Goal: Task Accomplishment & Management: Use online tool/utility

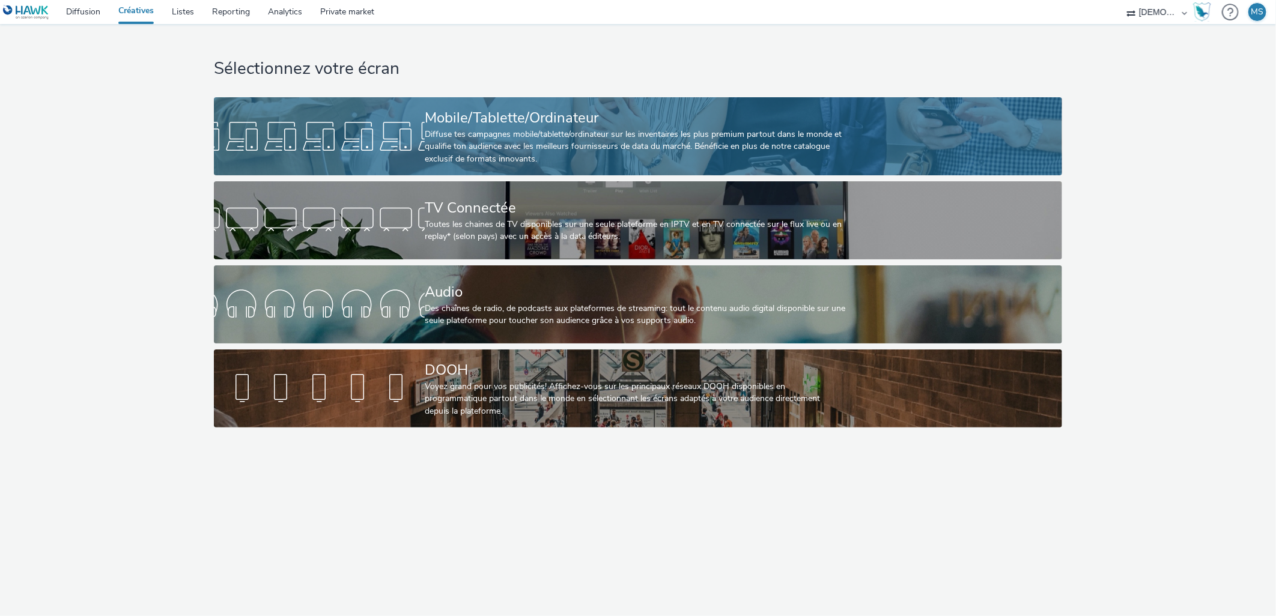
click at [589, 103] on div "Mobile/Tablette/Ordinateur Diffuse tes campagnes mobile/tablette/ordinateur sur…" at bounding box center [636, 136] width 422 height 78
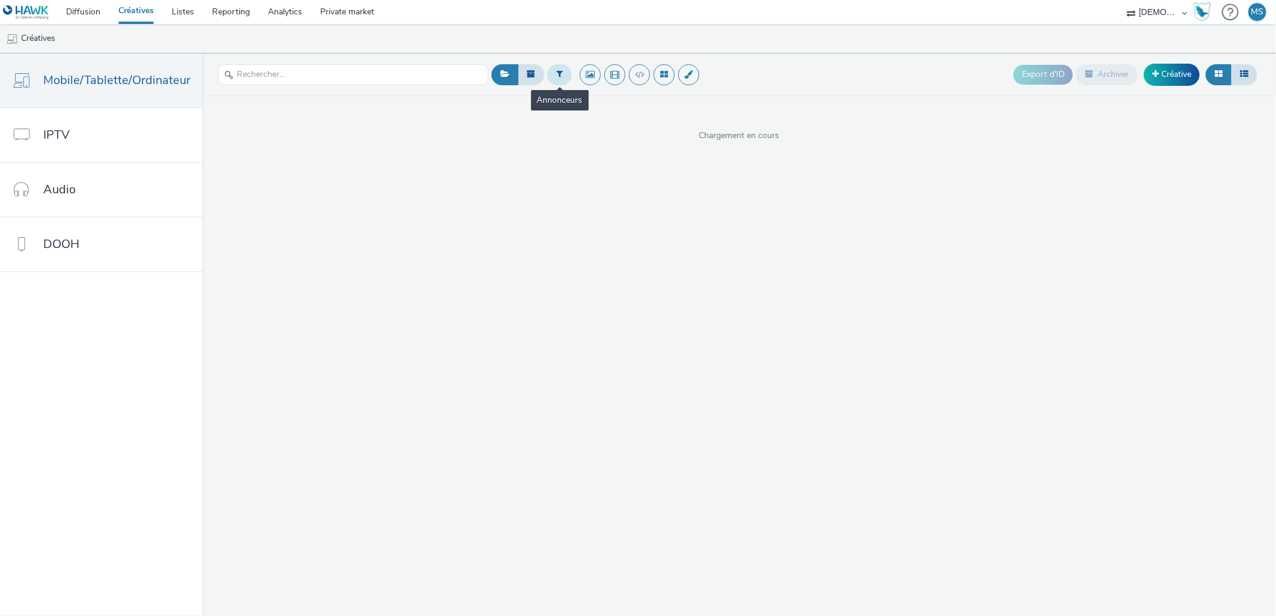
click at [559, 77] on icon at bounding box center [559, 74] width 7 height 8
click at [610, 85] on div "Sélectionner un annonceur..." at bounding box center [632, 74] width 120 height 19
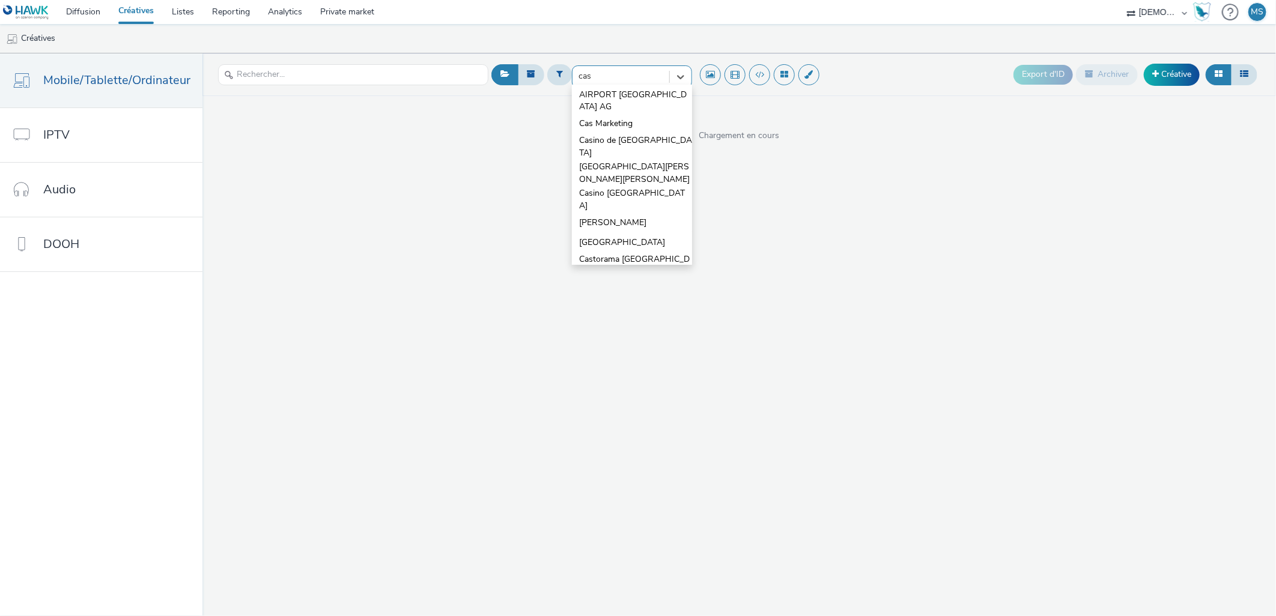
type input "casp"
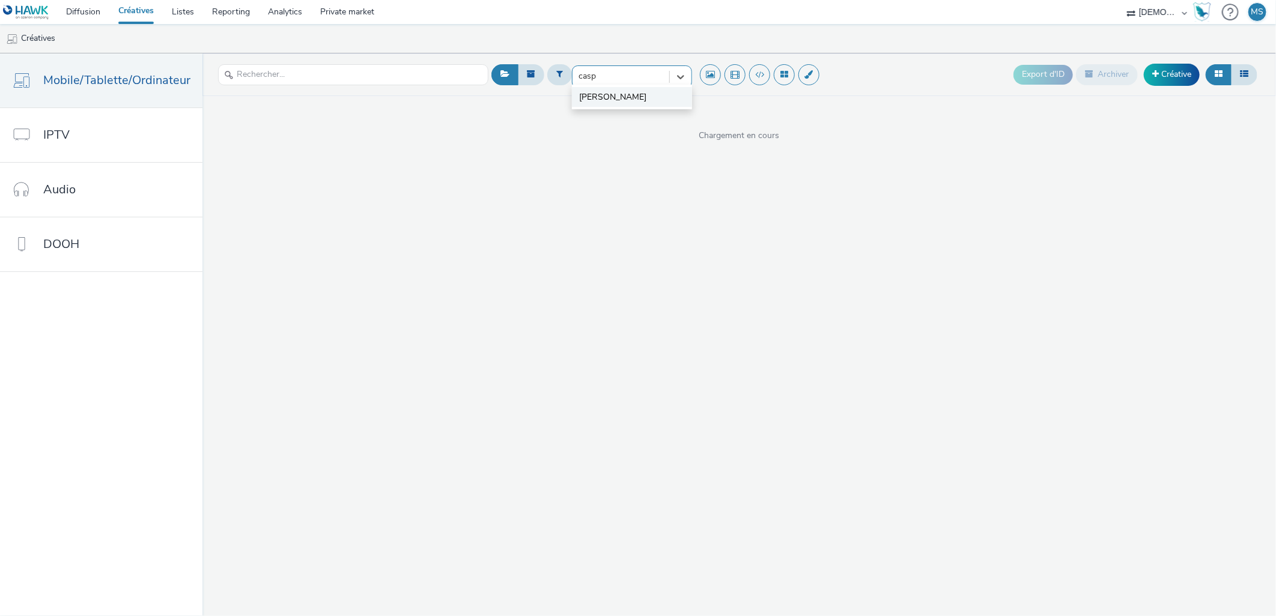
click at [610, 106] on li "[PERSON_NAME]" at bounding box center [632, 97] width 120 height 20
click at [559, 74] on icon at bounding box center [559, 74] width 7 height 8
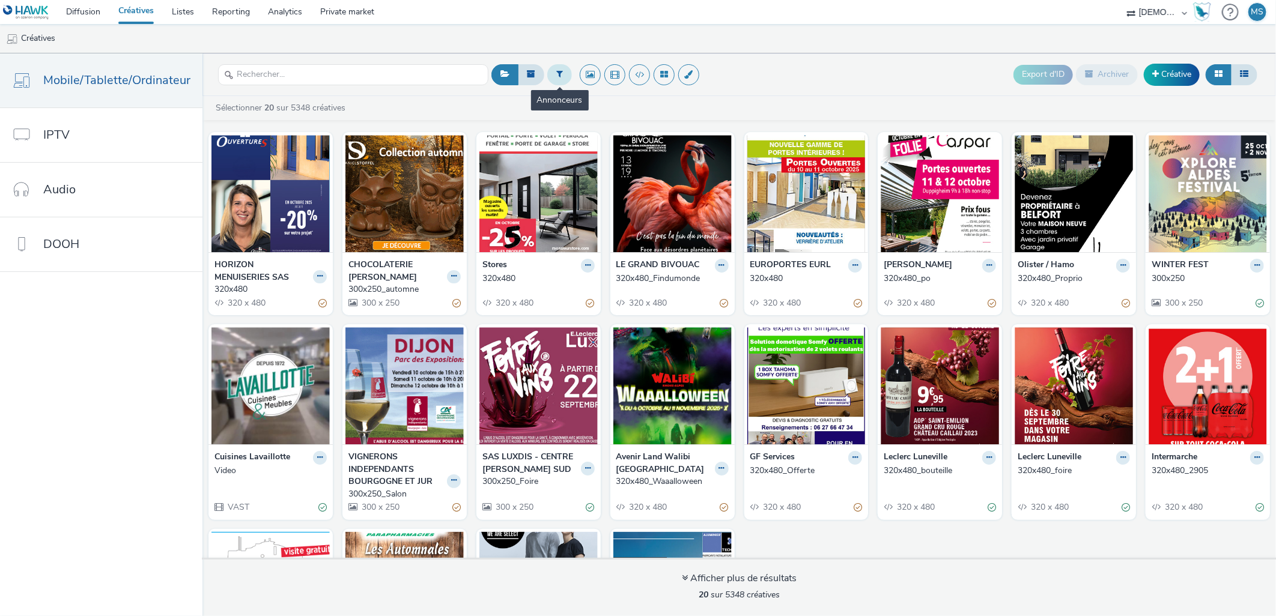
click at [558, 75] on icon at bounding box center [559, 74] width 7 height 8
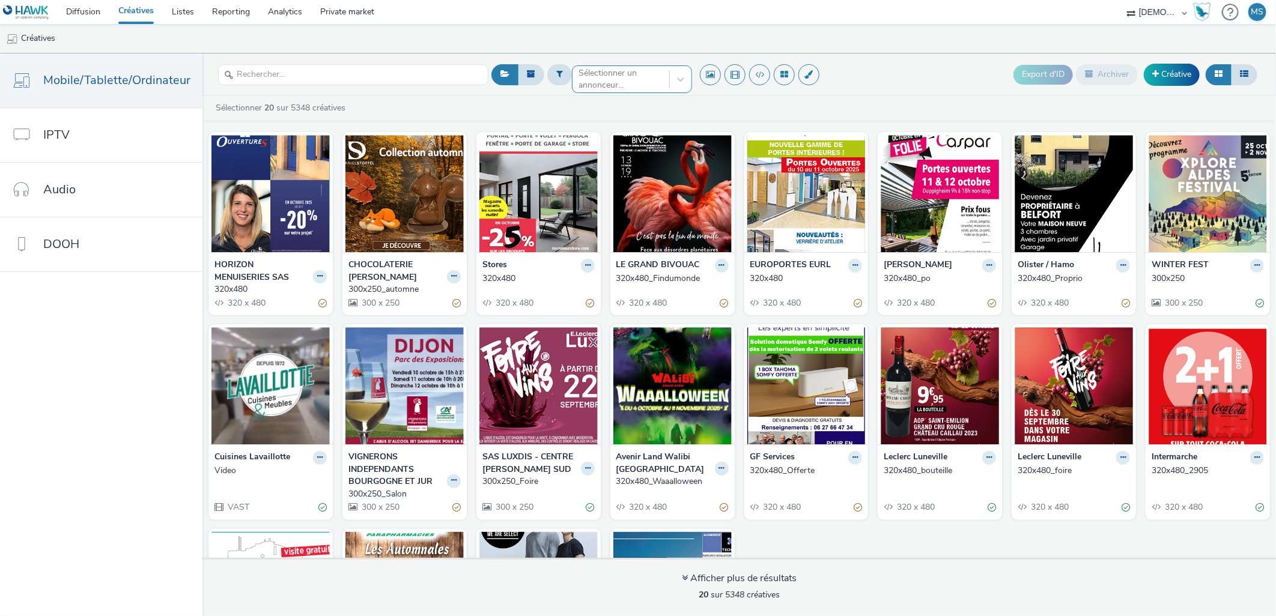
click at [615, 85] on div "Sélectionner un annonceur..." at bounding box center [632, 74] width 120 height 19
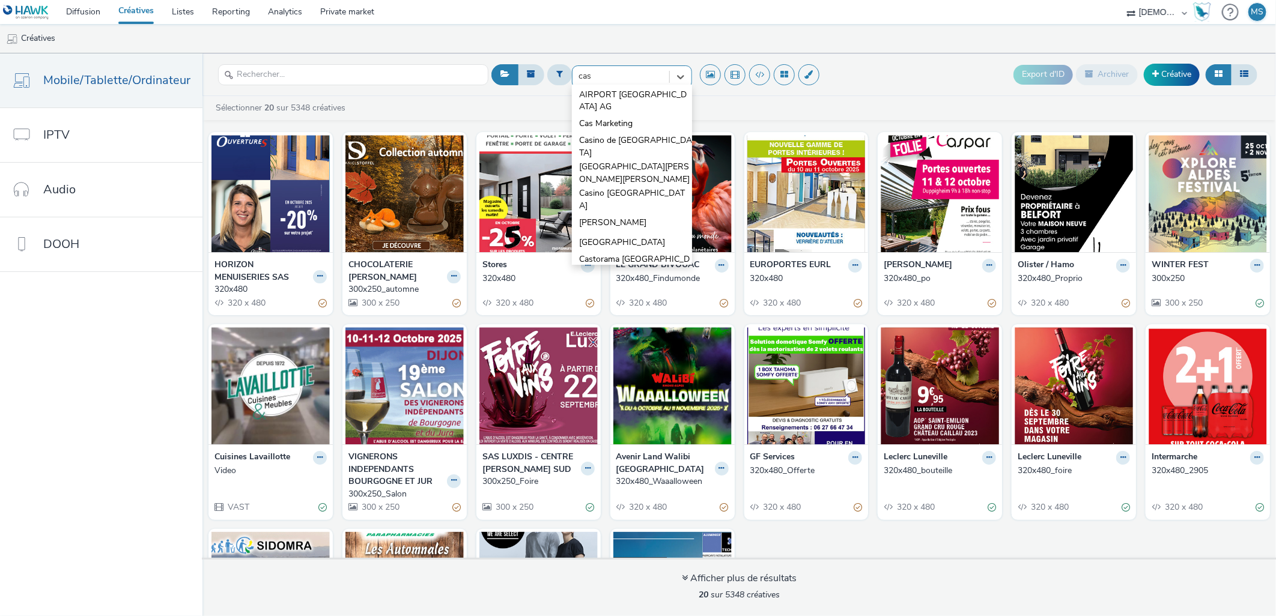
type input "casp"
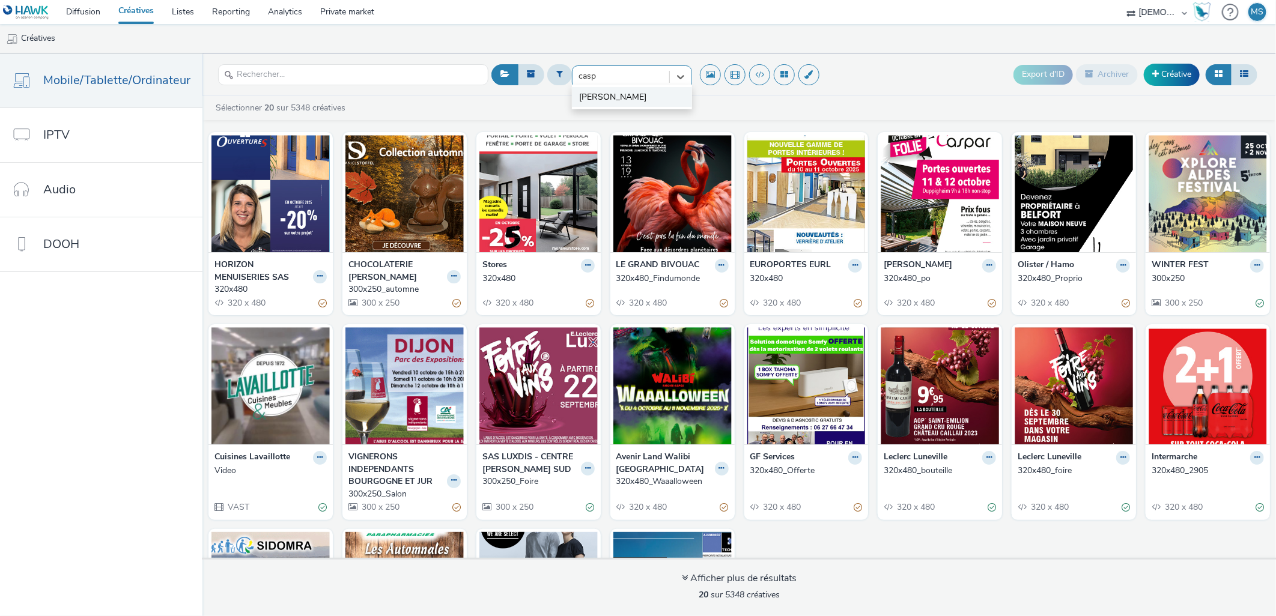
click at [610, 94] on li "[PERSON_NAME]" at bounding box center [632, 97] width 120 height 20
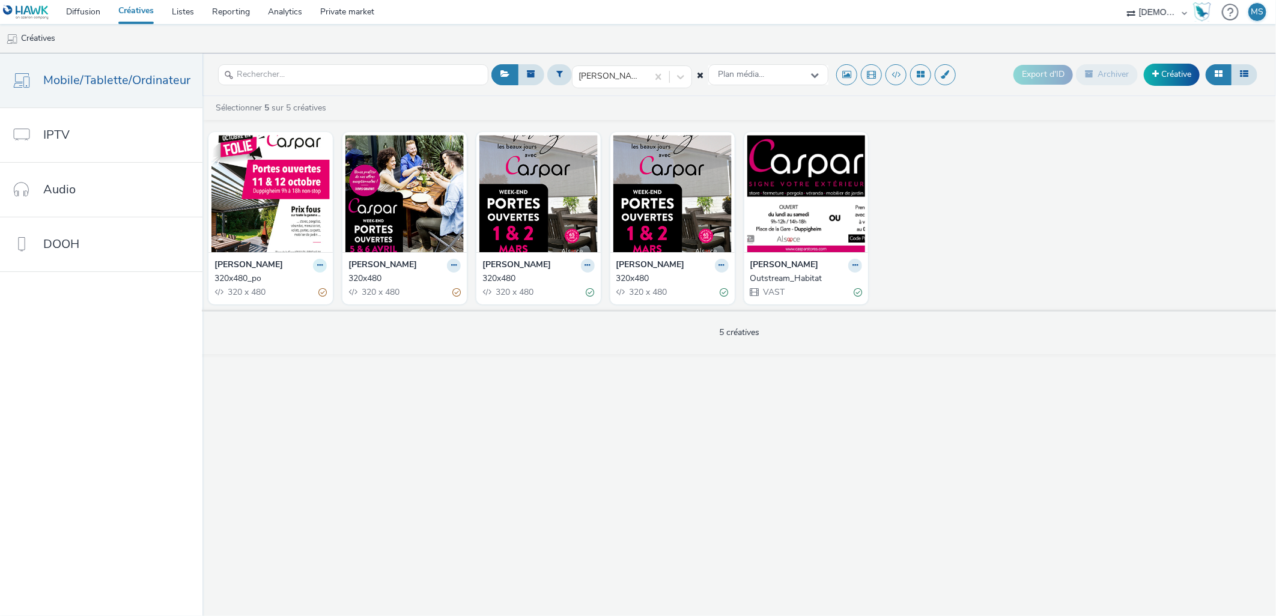
click at [317, 269] on icon at bounding box center [319, 265] width 5 height 7
click at [314, 294] on link "Modifier" at bounding box center [282, 287] width 90 height 24
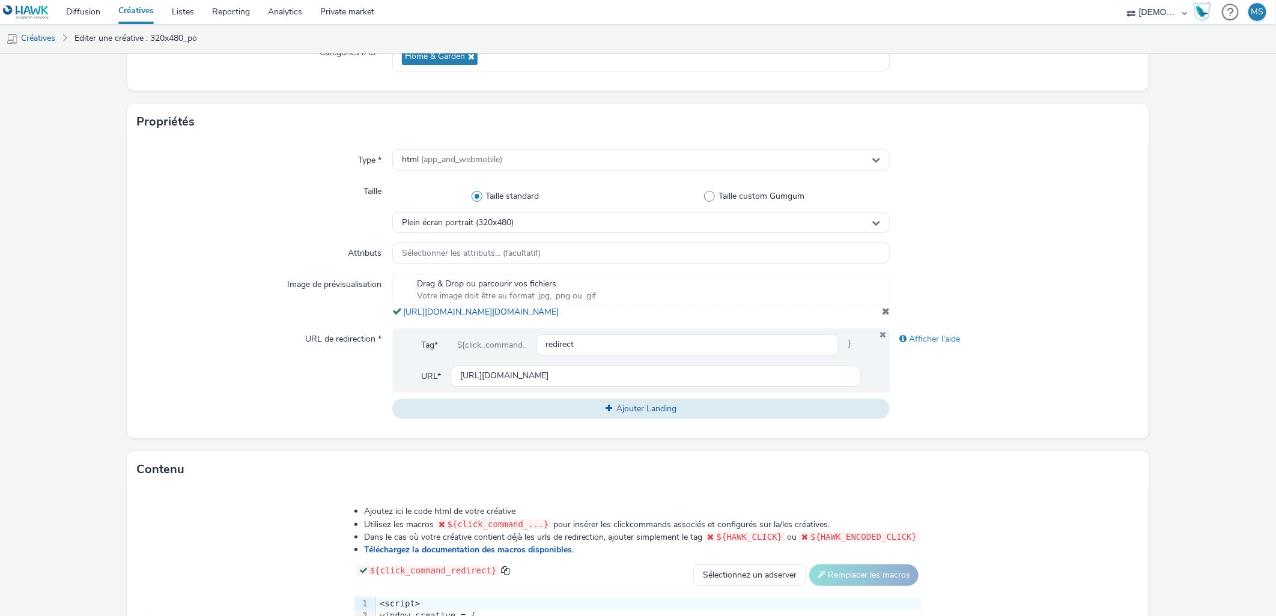
scroll to position [200, 0]
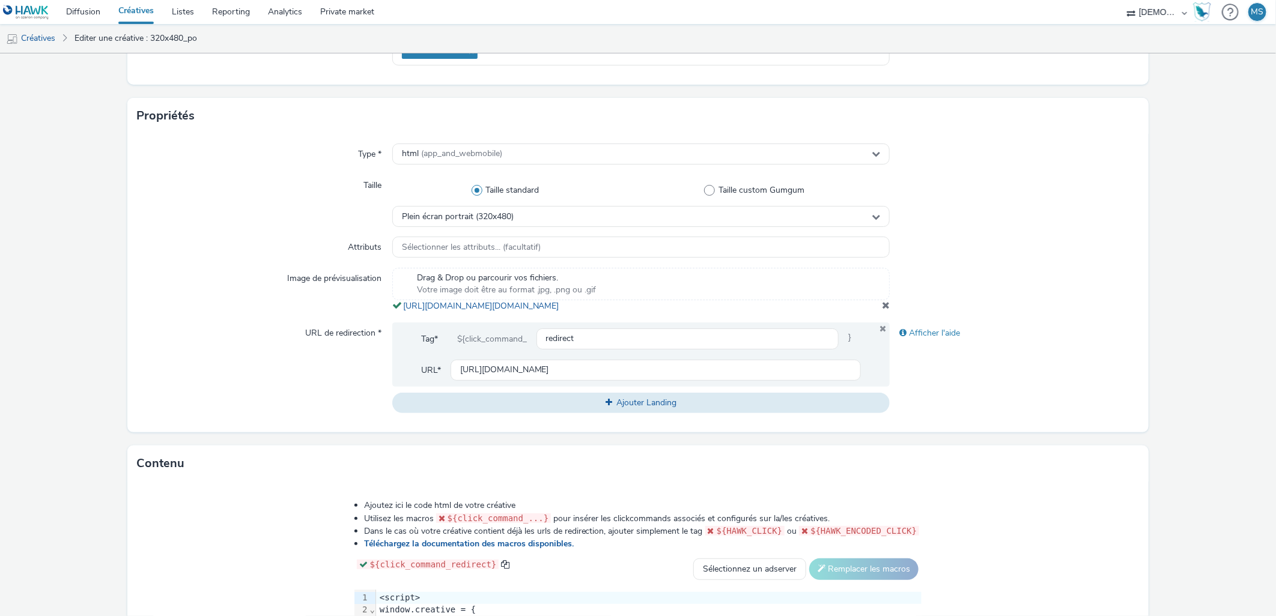
click at [882, 310] on span at bounding box center [886, 305] width 8 height 10
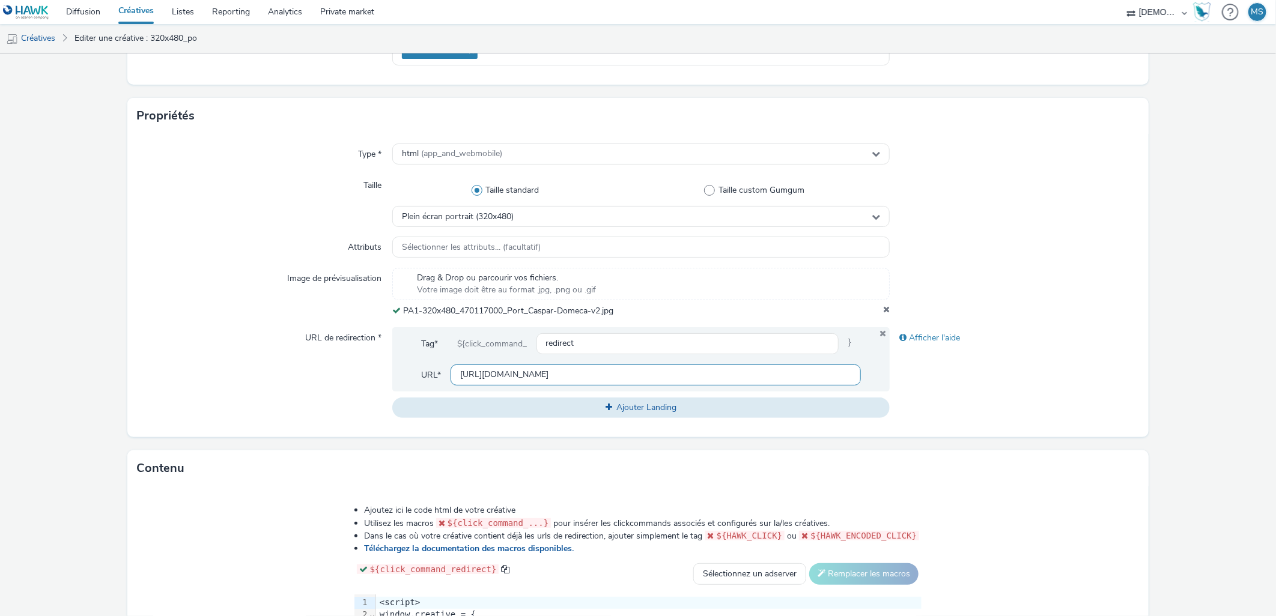
click at [532, 380] on input "[URL][DOMAIN_NAME]" at bounding box center [656, 375] width 411 height 21
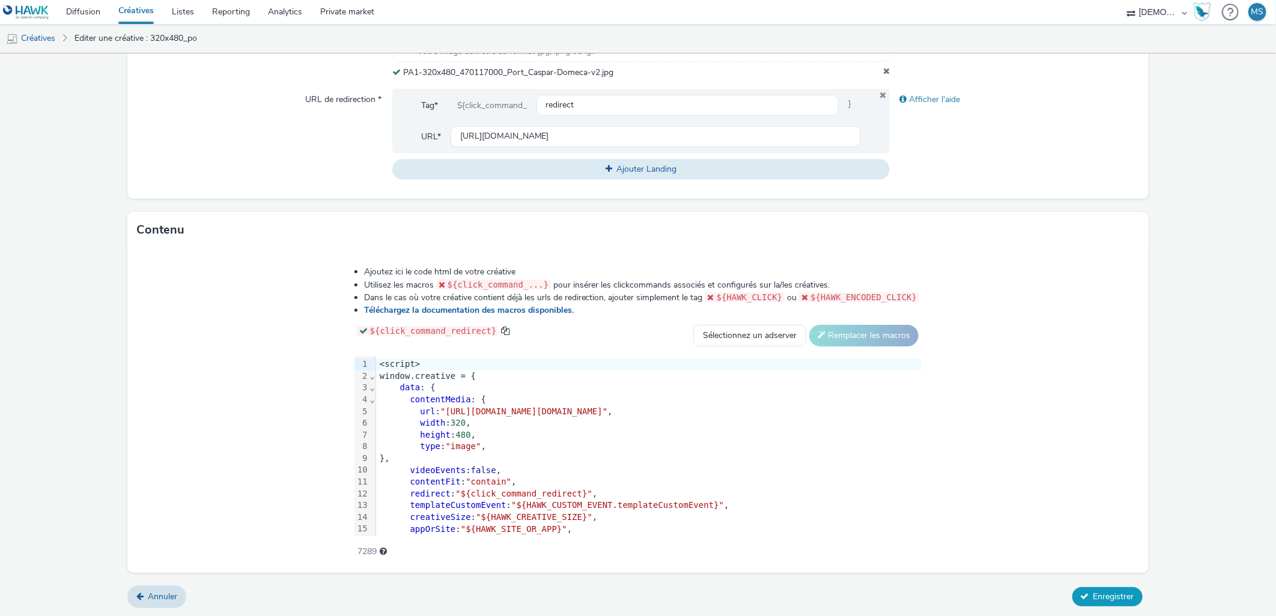
click at [1094, 595] on span "Enregistrer" at bounding box center [1114, 596] width 41 height 11
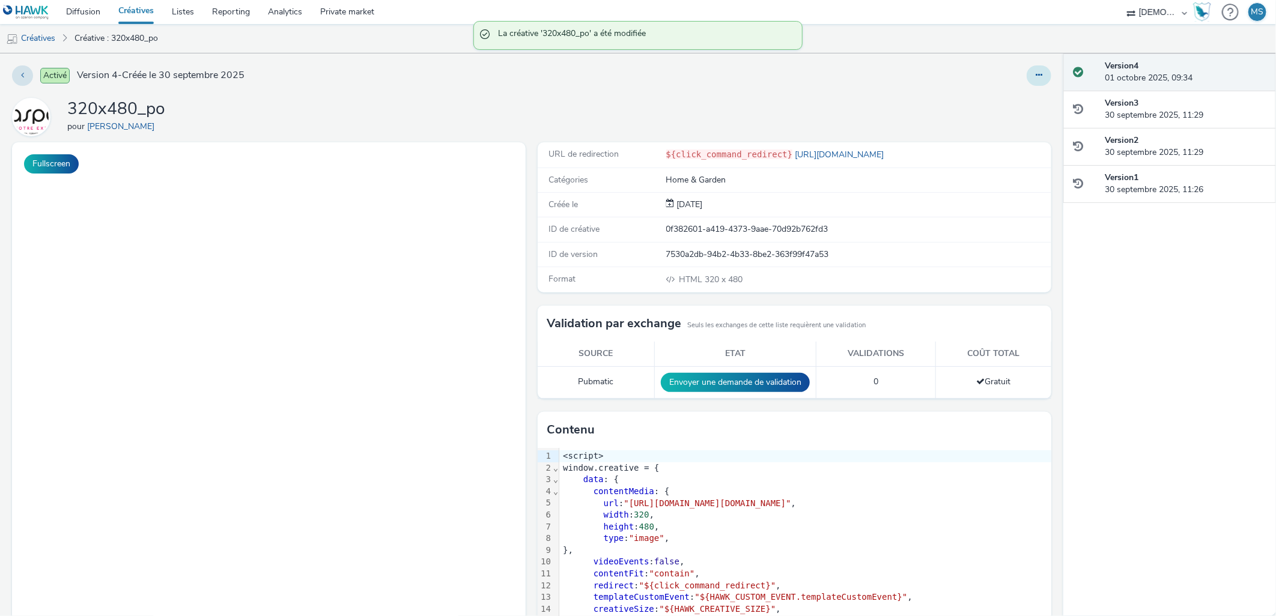
click at [1036, 75] on icon at bounding box center [1039, 75] width 7 height 8
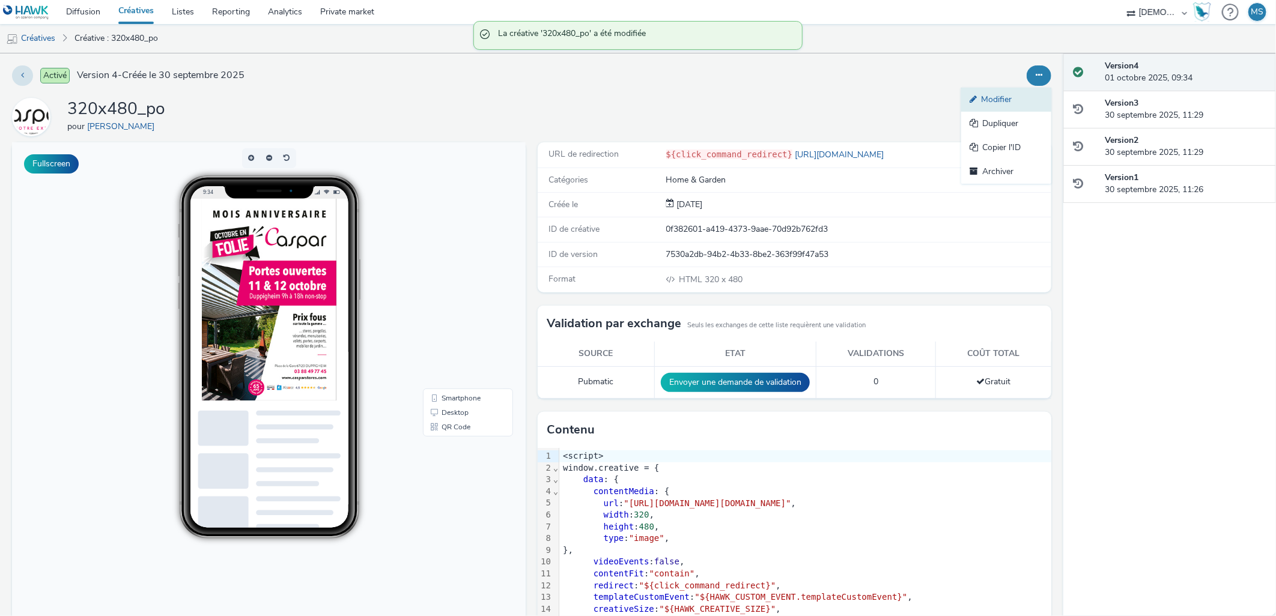
click at [1011, 106] on link "Modifier" at bounding box center [1006, 100] width 90 height 24
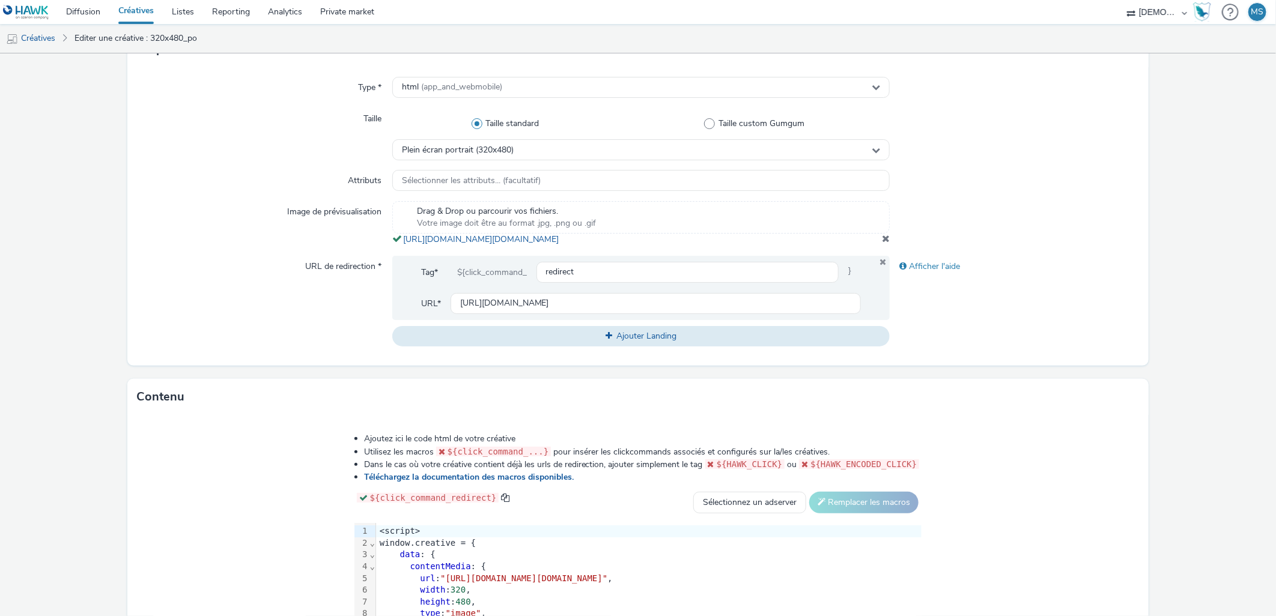
scroll to position [446, 0]
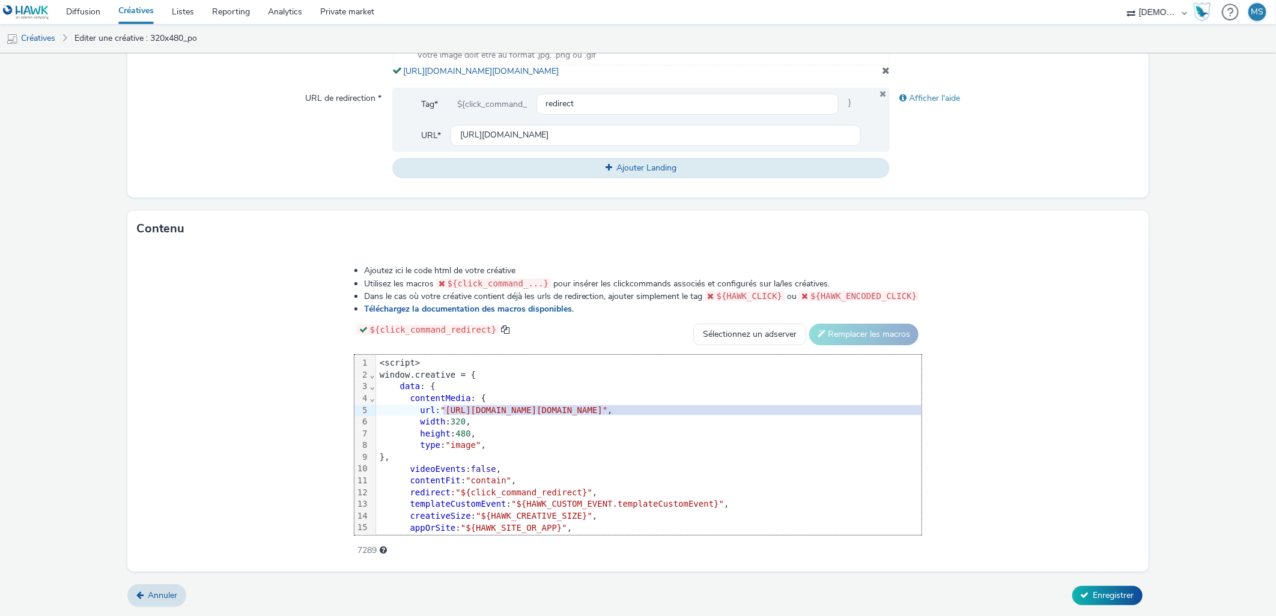
drag, startPoint x: 298, startPoint y: 411, endPoint x: 1034, endPoint y: 410, distance: 736.0
click at [607, 410] on span ""[URL][DOMAIN_NAME][DOMAIN_NAME]"" at bounding box center [523, 411] width 167 height 10
click at [1094, 592] on span "Enregistrer" at bounding box center [1114, 595] width 41 height 11
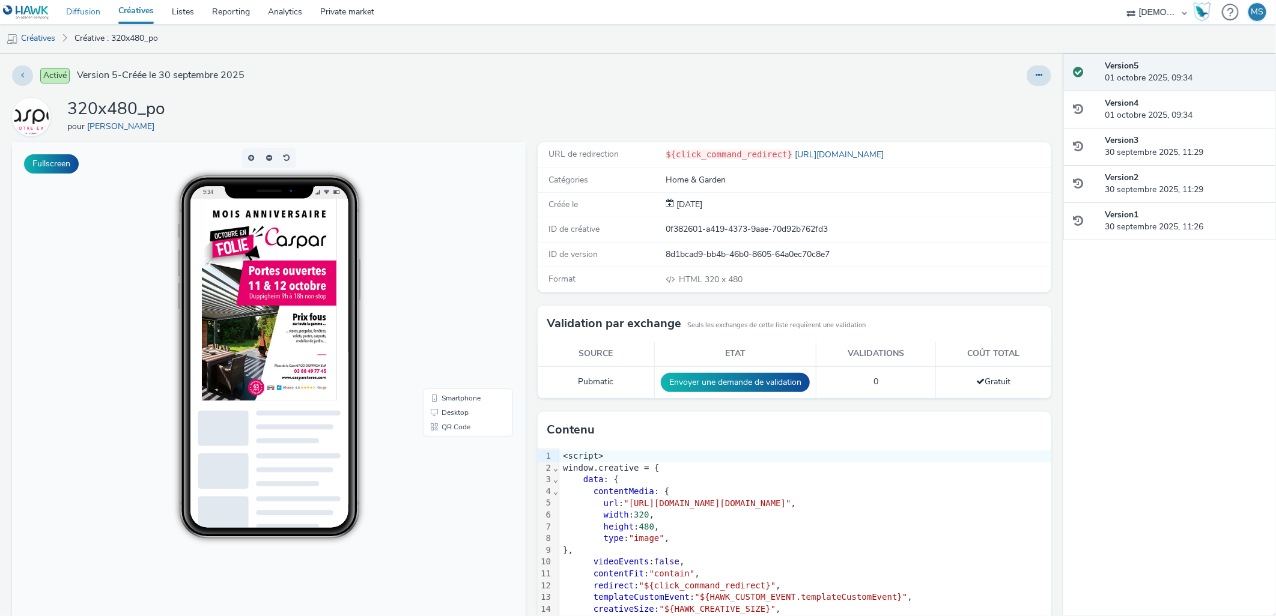
click at [102, 15] on link "Diffusion" at bounding box center [83, 12] width 52 height 24
